Goal: Task Accomplishment & Management: Manage account settings

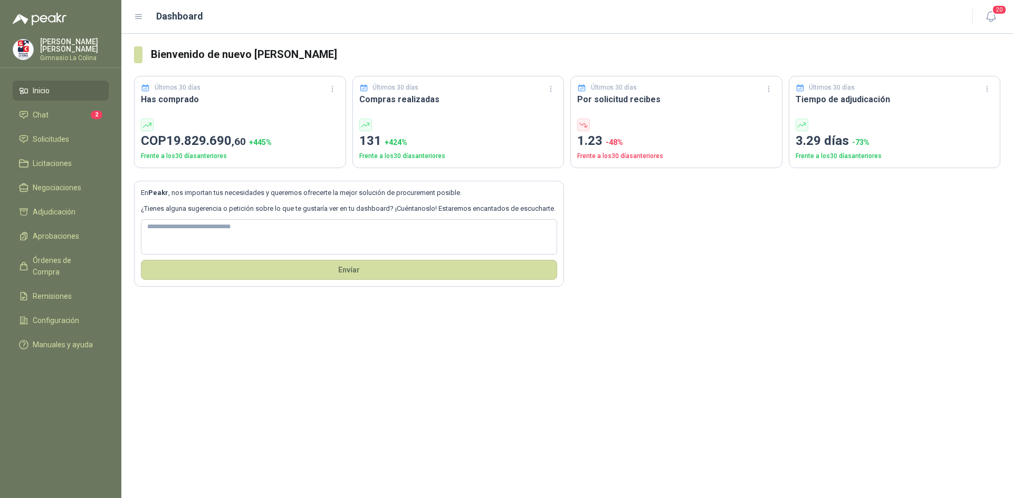
click at [282, 372] on div "Bienvenido de nuevo [PERSON_NAME] Últimos 30 días Has comprado COP 19.829.690 ,…" at bounding box center [566, 266] width 891 height 465
click at [66, 197] on ul "Inicio Chat 2 Solicitudes Licitaciones Negociaciones Adjudicación Aprobaciones …" at bounding box center [60, 220] width 121 height 278
click at [67, 183] on span "Negociaciones" at bounding box center [57, 188] width 49 height 12
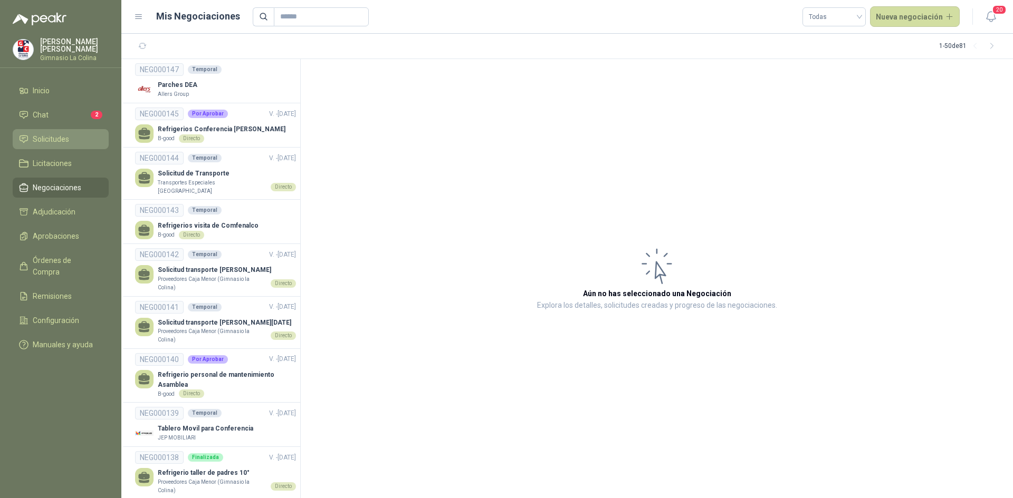
click at [63, 129] on link "Solicitudes" at bounding box center [61, 139] width 96 height 20
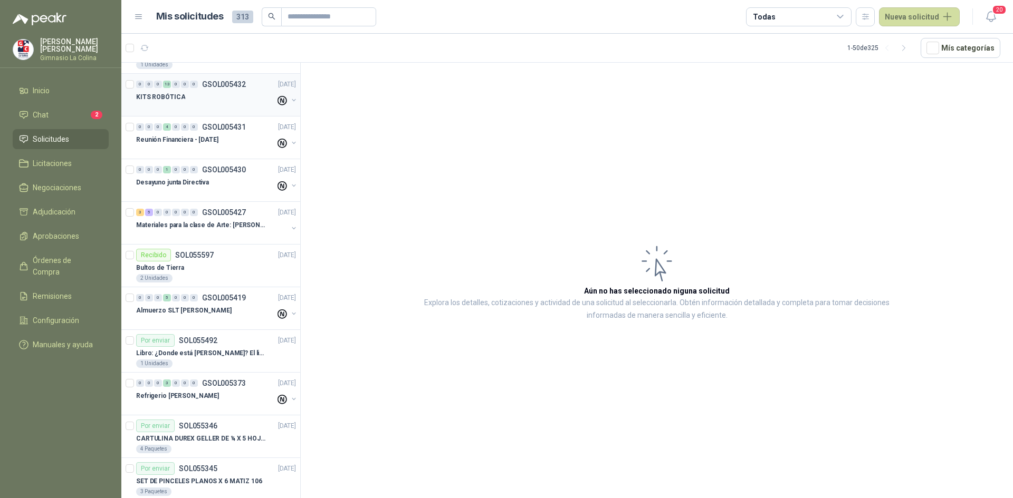
scroll to position [264, 0]
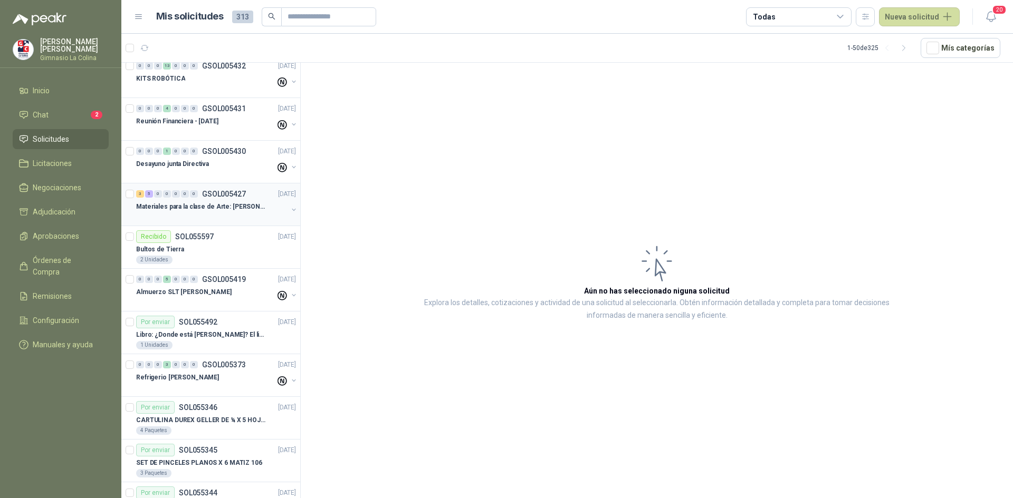
click at [235, 207] on p "Materiales para la clase de Arte: [PERSON_NAME]" at bounding box center [201, 207] width 131 height 10
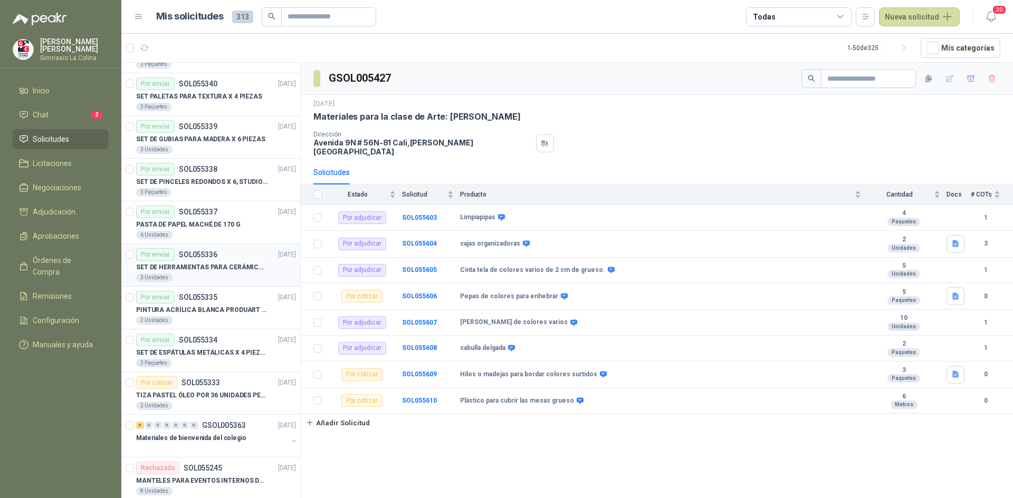
scroll to position [897, 0]
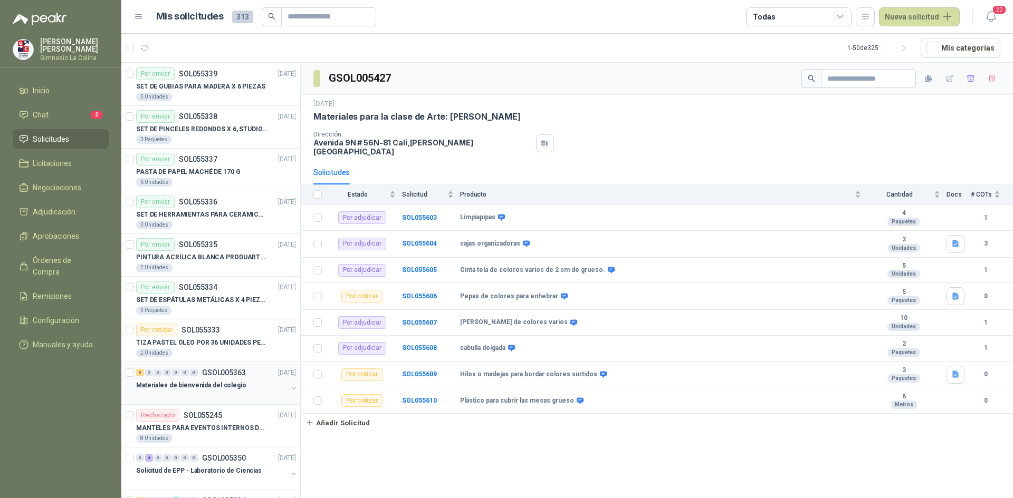
click at [240, 384] on div "Materiales de bienvenida del colegio" at bounding box center [211, 385] width 151 height 13
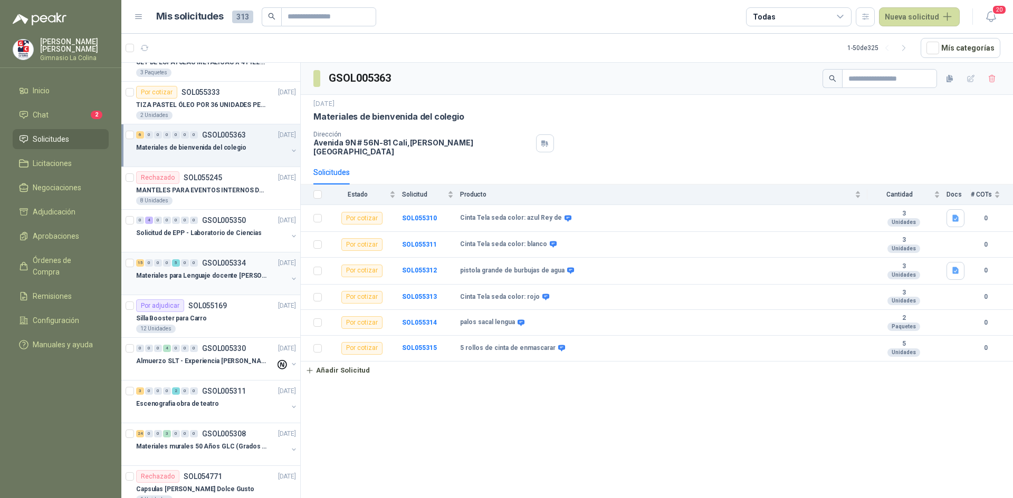
scroll to position [1160, 0]
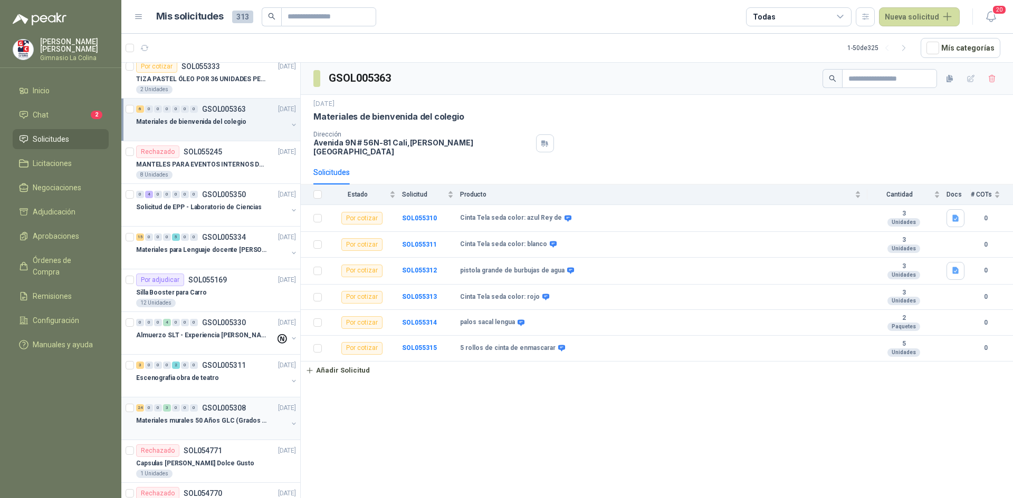
click at [236, 413] on div "24 0 0 3 0 0 0 GSOL005308 [DATE]" at bounding box center [217, 408] width 162 height 13
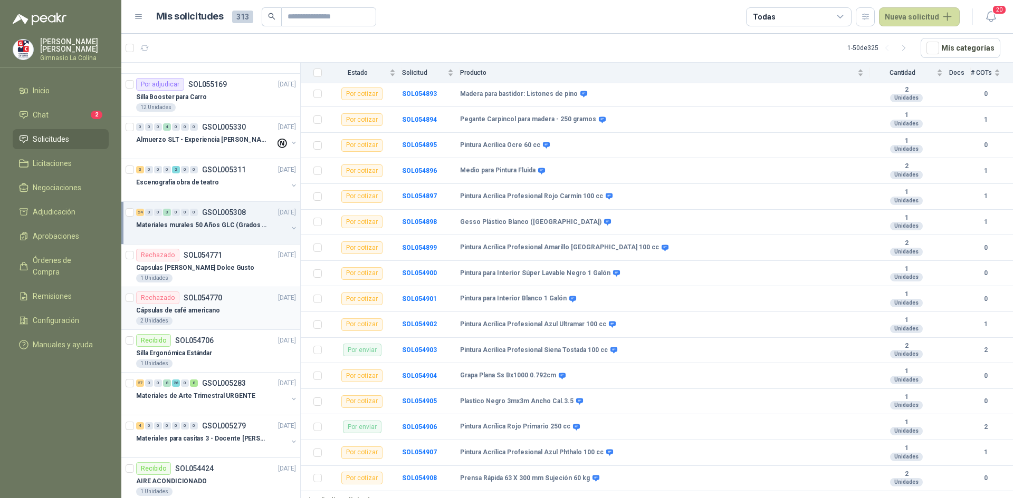
scroll to position [1371, 0]
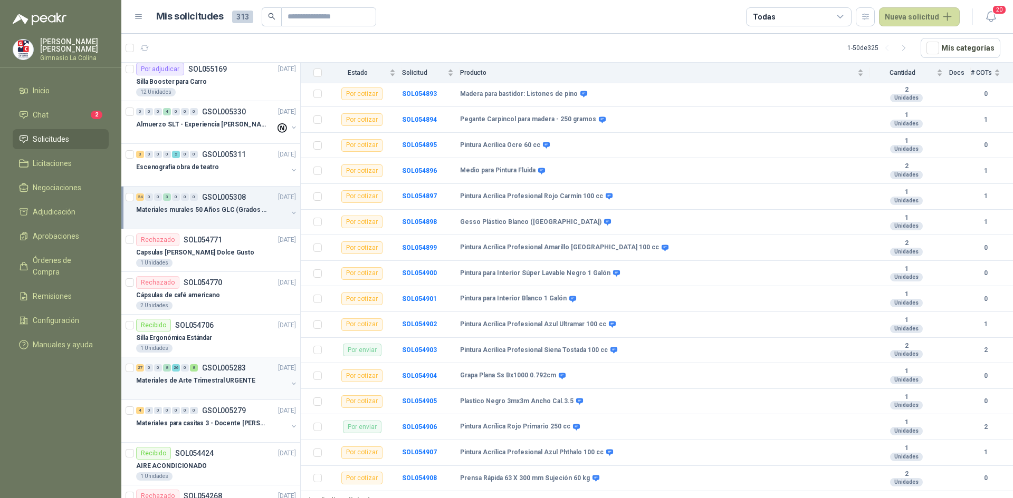
click at [218, 388] on div at bounding box center [211, 391] width 151 height 8
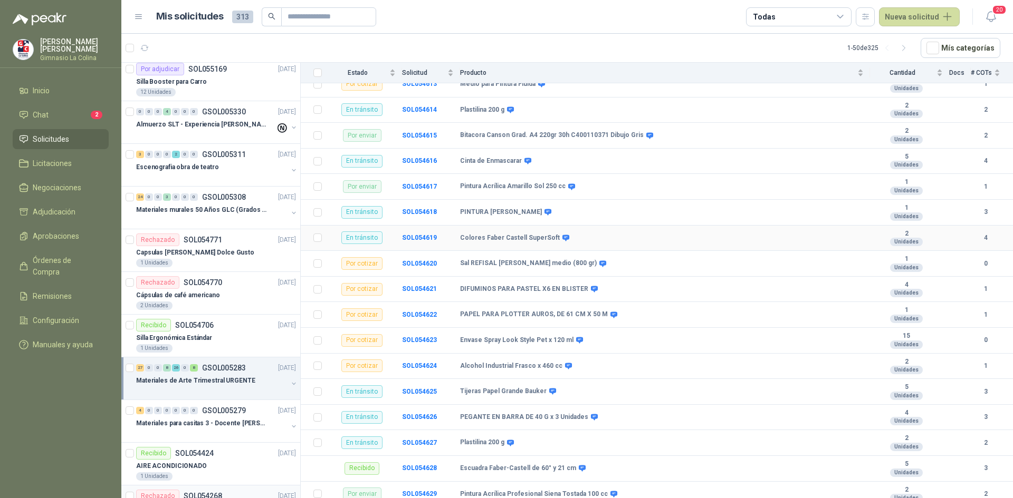
scroll to position [527, 0]
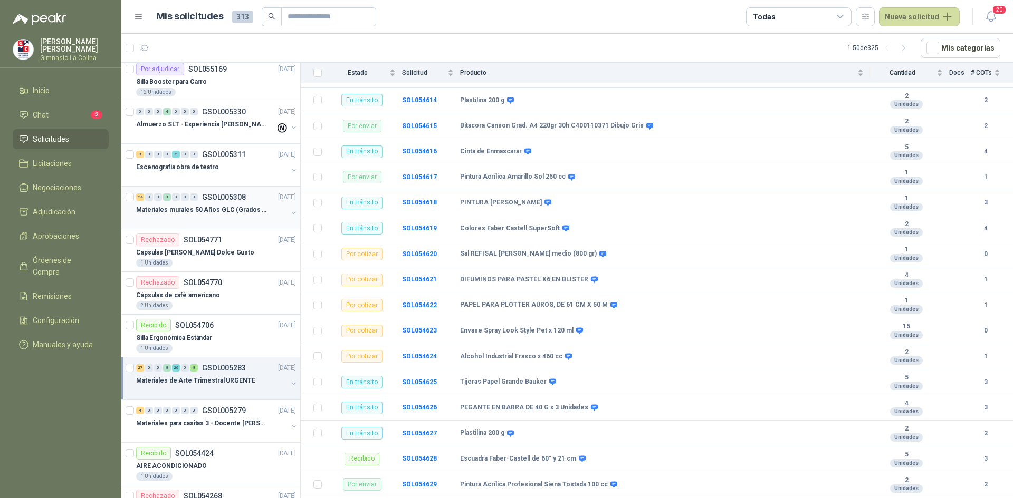
click at [250, 199] on div "24 0 0 3 0 0 0 GSOL005308 [DATE]" at bounding box center [217, 197] width 162 height 13
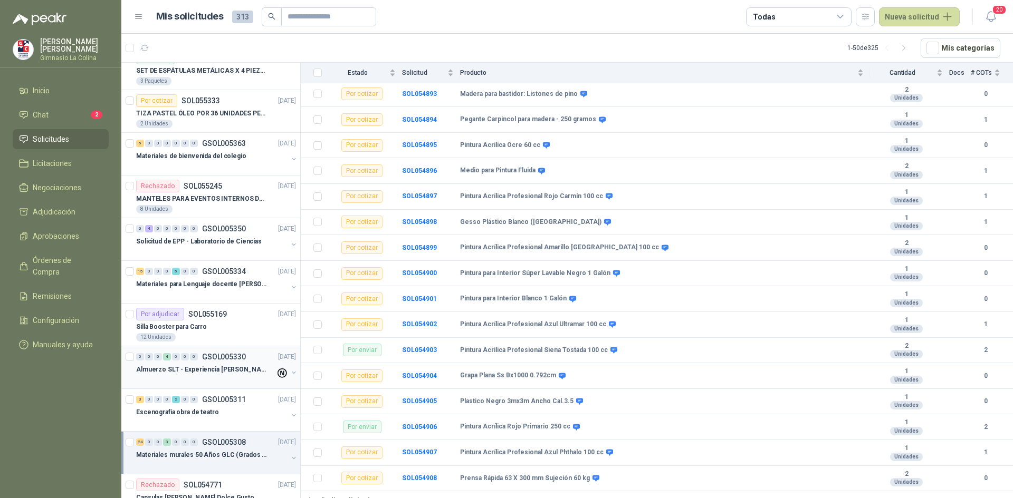
scroll to position [1107, 0]
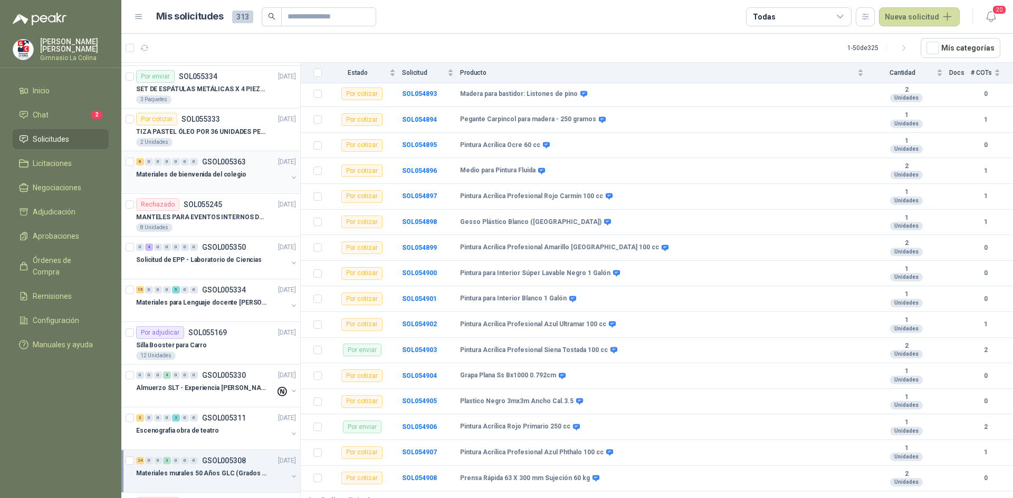
click at [214, 181] on div at bounding box center [211, 185] width 151 height 8
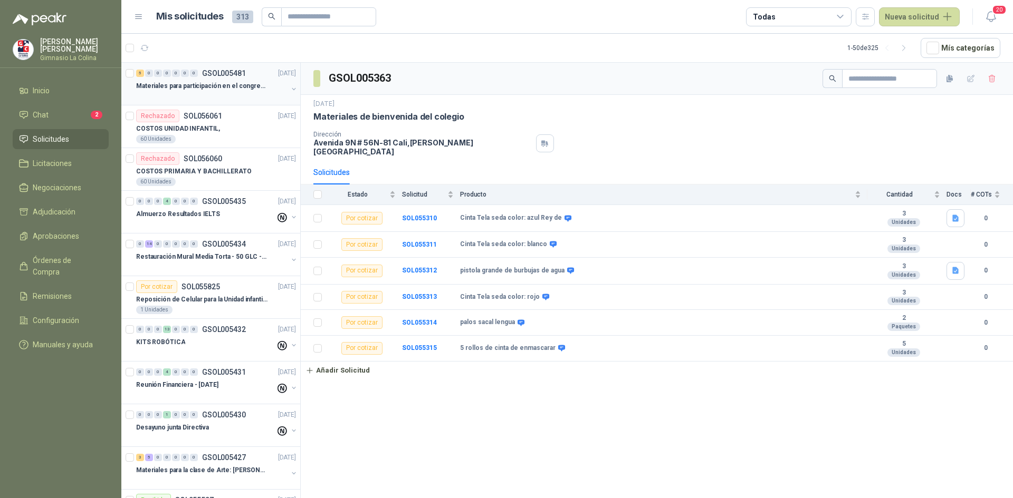
click at [238, 87] on p "Materiales para participación en el congreso, UI" at bounding box center [201, 86] width 131 height 10
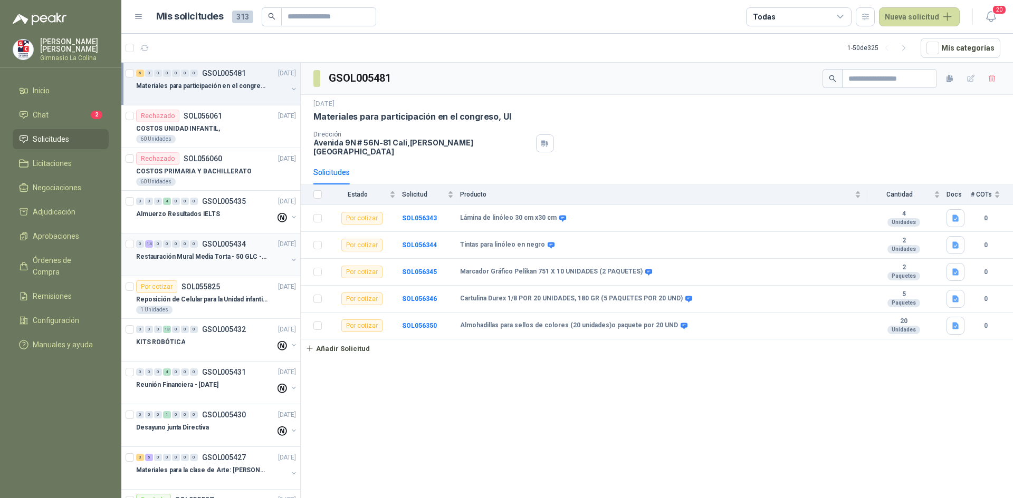
click at [205, 263] on div "Restauración Mural Media Torta - 50 GLC - URGENTE" at bounding box center [211, 256] width 151 height 13
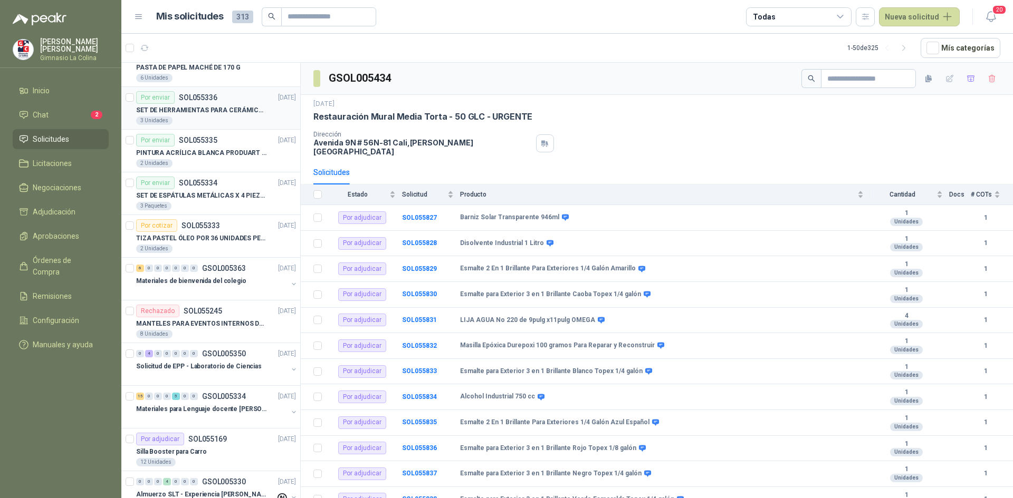
scroll to position [1002, 0]
click at [220, 277] on p "Materiales de bienvenida del colegio" at bounding box center [191, 280] width 110 height 10
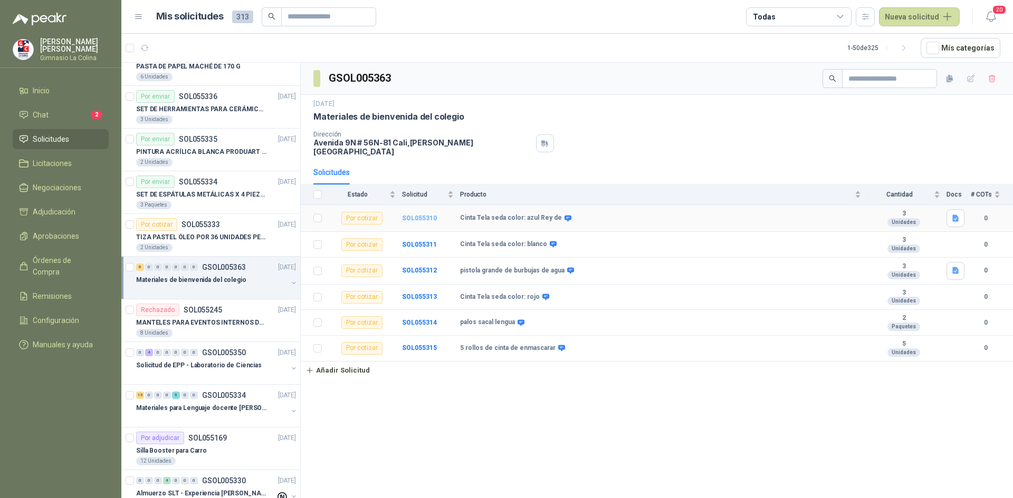
click at [421, 215] on b "SOL055310" at bounding box center [419, 218] width 35 height 7
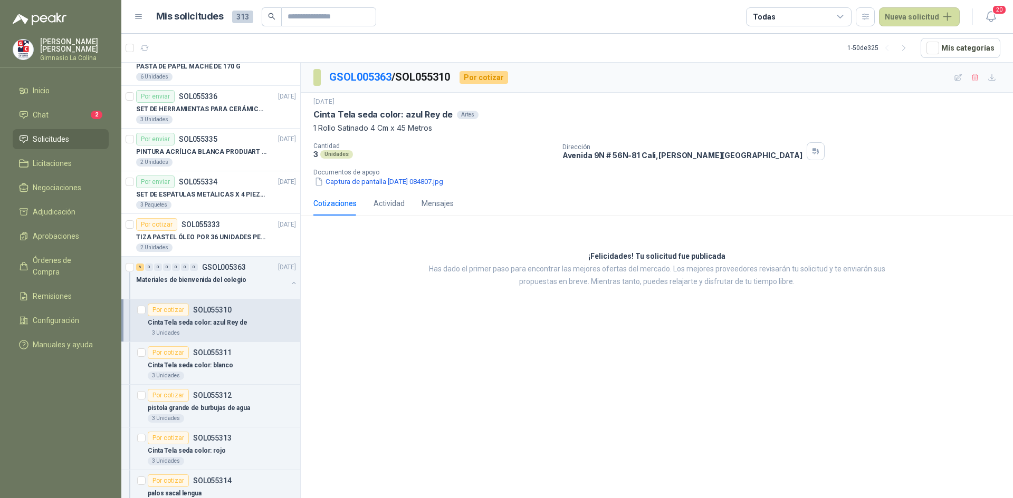
click at [223, 315] on div "Por cotizar SOL055310" at bounding box center [190, 310] width 84 height 13
click at [239, 272] on div "6 0 0 0 0 0 0 GSOL005363 [DATE]" at bounding box center [217, 267] width 162 height 13
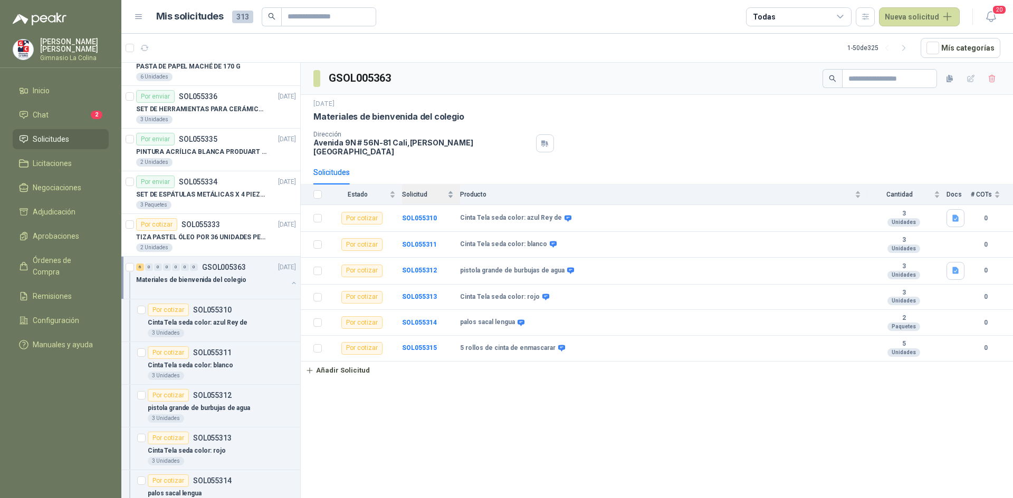
click at [423, 191] on div "Solicitud" at bounding box center [428, 194] width 52 height 11
click at [484, 191] on div "Producto" at bounding box center [660, 194] width 401 height 11
click at [361, 191] on span "Estado" at bounding box center [357, 194] width 59 height 7
